Goal: Obtain resource: Obtain resource

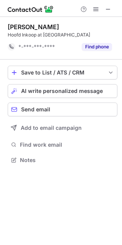
scroll to position [155, 122]
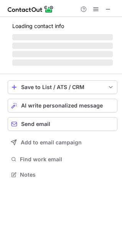
scroll to position [167, 122]
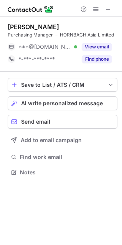
drag, startPoint x: 107, startPoint y: 10, endPoint x: 89, endPoint y: 10, distance: 18.1
click at [107, 10] on span at bounding box center [108, 9] width 6 height 6
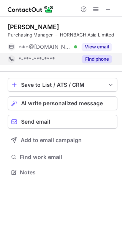
click at [71, 65] on div "*-***-***-****" at bounding box center [43, 59] width 70 height 12
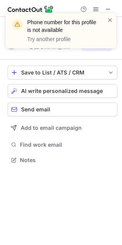
scroll to position [155, 122]
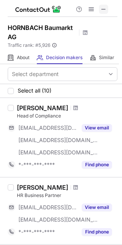
click at [107, 10] on span at bounding box center [104, 9] width 6 height 6
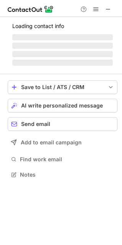
scroll to position [180, 122]
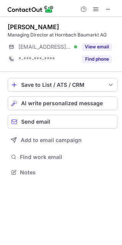
scroll to position [167, 122]
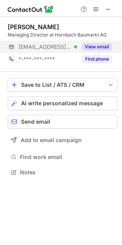
click at [96, 46] on button "View email" at bounding box center [97, 47] width 30 height 8
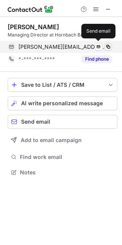
click at [108, 45] on span at bounding box center [108, 47] width 6 height 6
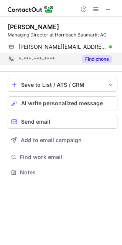
click at [92, 56] on button "Find phone" at bounding box center [97, 59] width 30 height 8
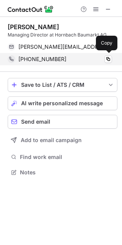
click at [54, 57] on span "+41274816158" at bounding box center [42, 59] width 48 height 7
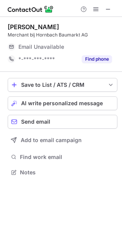
scroll to position [167, 122]
click at [113, 7] on div at bounding box center [96, 9] width 37 height 9
click at [111, 10] on span at bounding box center [108, 9] width 6 height 6
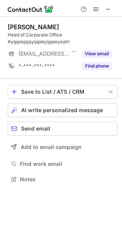
scroll to position [174, 122]
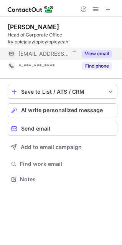
click at [88, 54] on button "View email" at bounding box center [97, 54] width 30 height 8
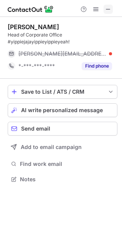
click at [111, 10] on span at bounding box center [108, 9] width 6 height 6
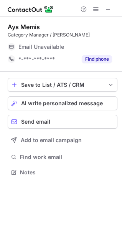
scroll to position [167, 122]
click at [112, 10] on button at bounding box center [108, 9] width 9 height 9
